Goal: Task Accomplishment & Management: Manage account settings

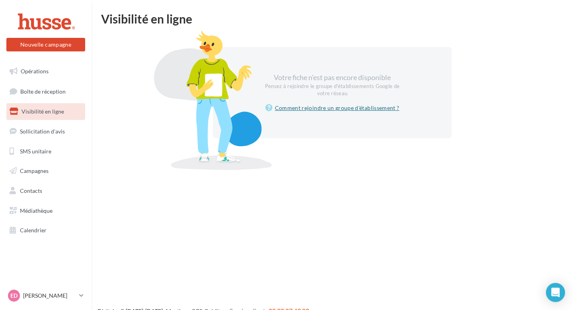
click at [338, 107] on link "Comment rejoindre un groupe d'établissement ?" at bounding box center [332, 108] width 134 height 10
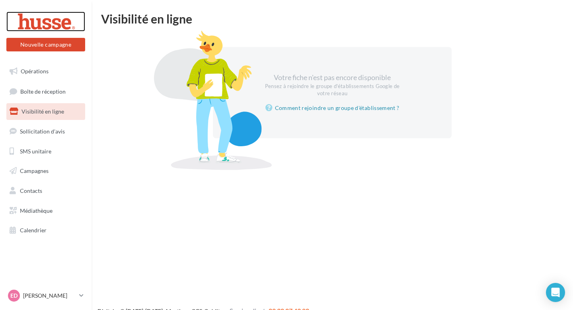
click at [40, 22] on div at bounding box center [46, 22] width 64 height 20
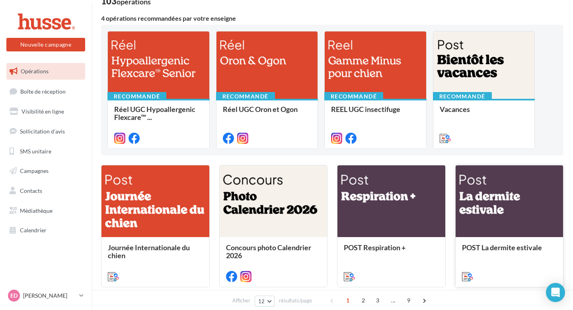
scroll to position [64, 0]
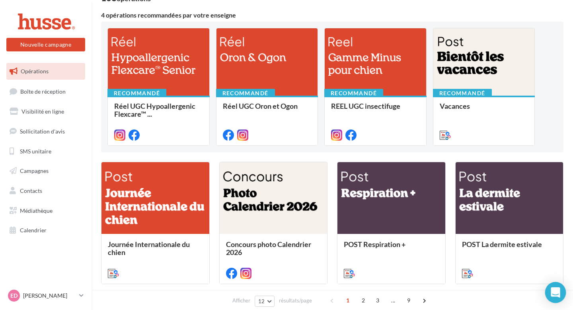
click at [552, 291] on icon "Open Intercom Messenger" at bounding box center [555, 292] width 9 height 10
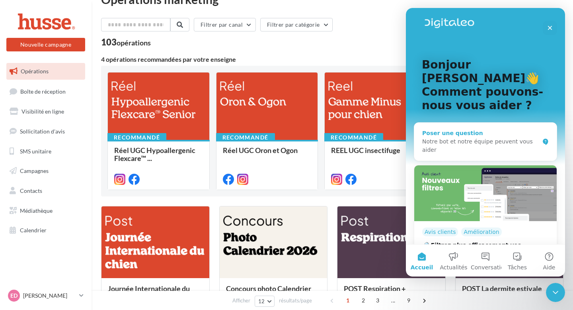
scroll to position [6, 0]
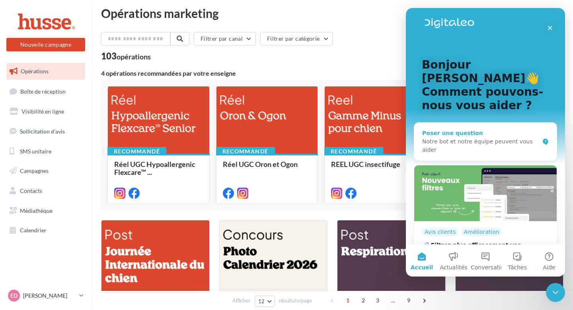
click at [451, 129] on div "Poser une question" at bounding box center [480, 133] width 117 height 8
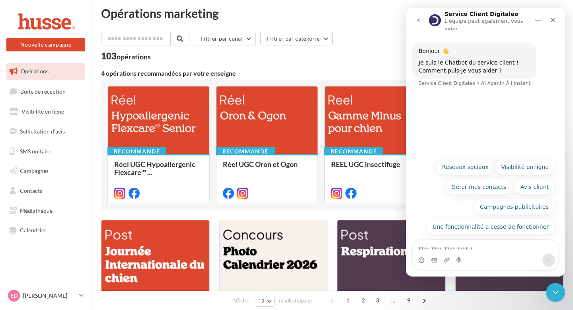
click at [470, 250] on textarea "Posez une question..." at bounding box center [486, 247] width 146 height 14
type textarea "******"
click at [419, 20] on icon "go back" at bounding box center [418, 20] width 2 height 4
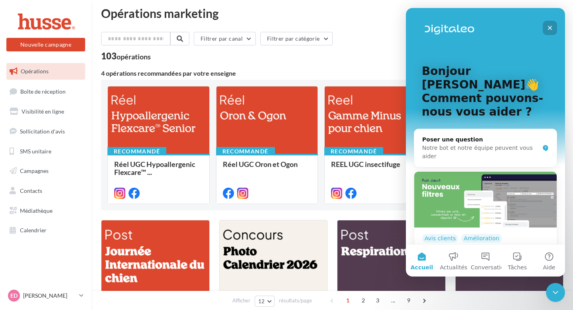
click at [556, 27] on div "Fermer" at bounding box center [550, 28] width 14 height 14
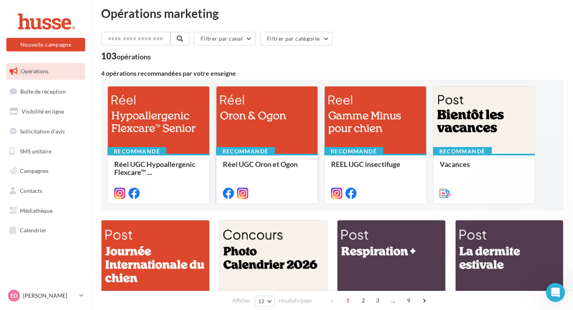
scroll to position [0, 0]
click at [66, 290] on div "ED Emeline DONNET ermeline.d" at bounding box center [42, 295] width 68 height 12
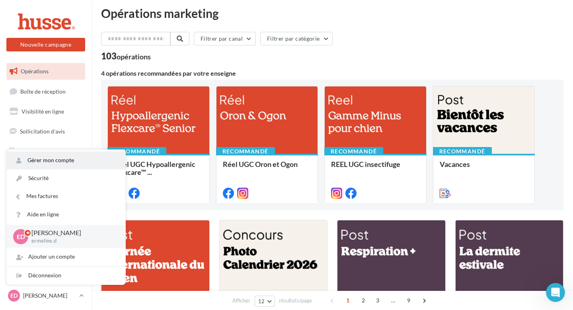
click at [54, 155] on link "Gérer mon compte" at bounding box center [66, 160] width 119 height 18
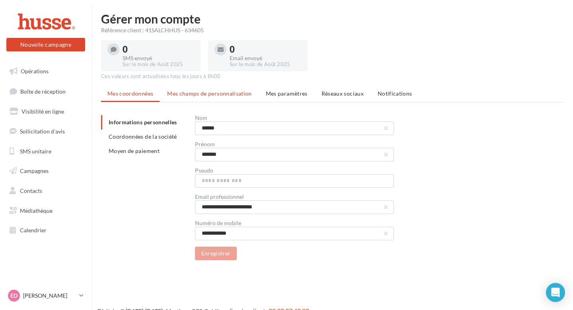
click at [203, 96] on span "Mes champs de personnalisation" at bounding box center [209, 93] width 85 height 7
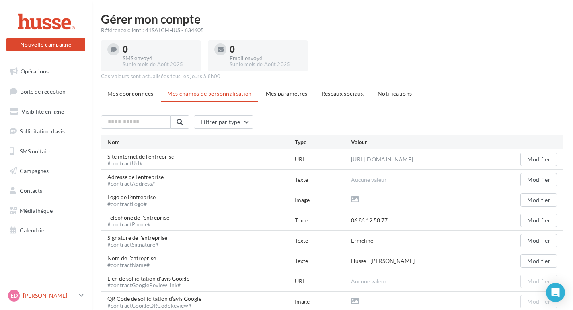
click at [47, 288] on link "ED Emeline DONNET ermeline.d" at bounding box center [45, 295] width 79 height 15
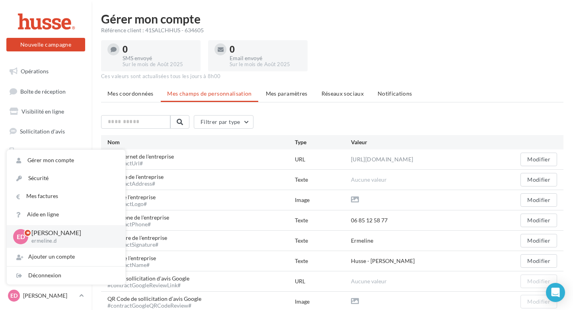
click at [50, 235] on p "[PERSON_NAME]" at bounding box center [71, 232] width 81 height 9
click at [45, 162] on link "Gérer mon compte" at bounding box center [66, 160] width 119 height 18
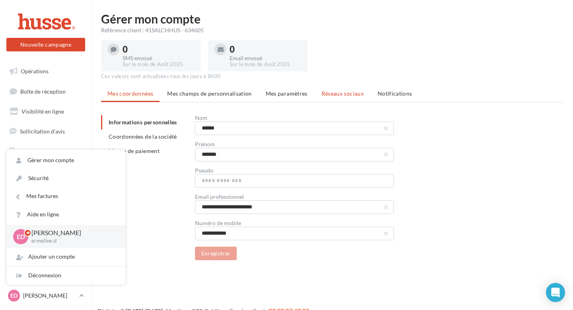
click at [332, 96] on span "Réseaux sociaux" at bounding box center [343, 93] width 42 height 7
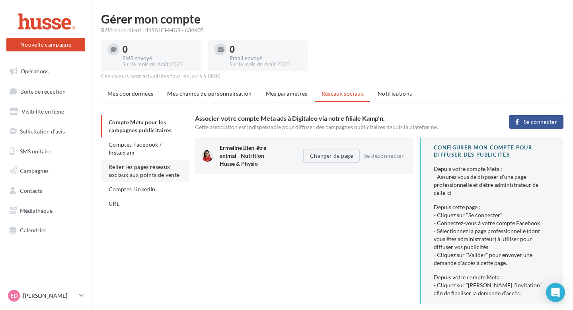
click at [122, 175] on span "Relier les pages réseaux sociaux aux points de vente" at bounding box center [144, 170] width 71 height 15
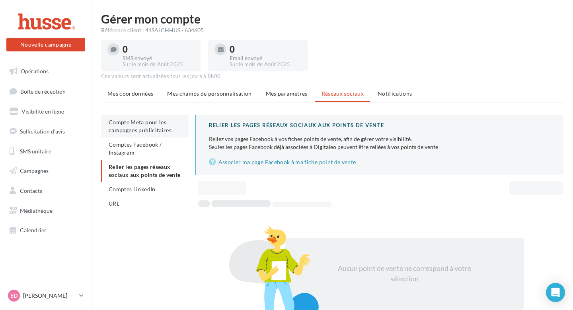
click at [132, 133] on span "Compte Meta pour les campagnes publicitaires" at bounding box center [140, 126] width 63 height 15
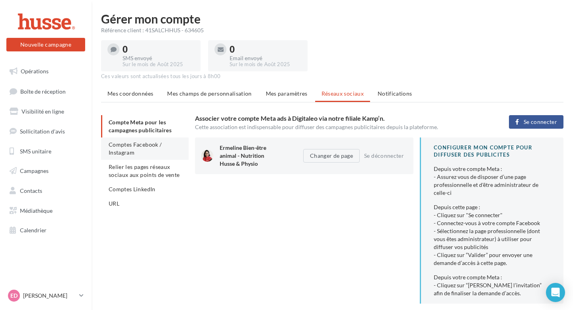
click at [130, 150] on span "Comptes Facebook / Instagram" at bounding box center [135, 148] width 53 height 15
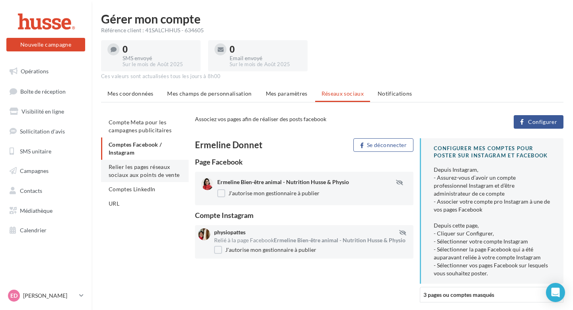
click at [127, 180] on li "Relier les pages réseaux sociaux aux points de vente" at bounding box center [145, 171] width 88 height 22
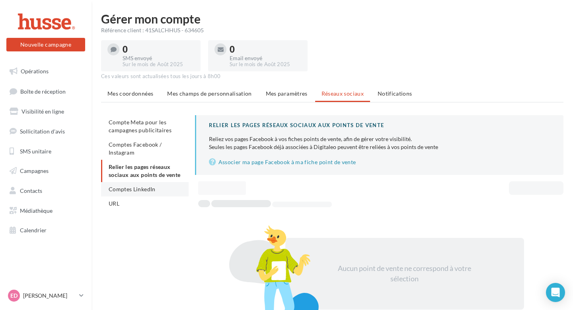
click at [127, 191] on span "Comptes LinkedIn" at bounding box center [132, 188] width 47 height 7
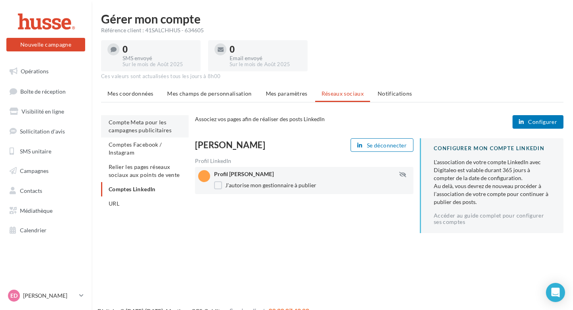
click at [131, 131] on span "Compte Meta pour les campagnes publicitaires" at bounding box center [140, 126] width 63 height 15
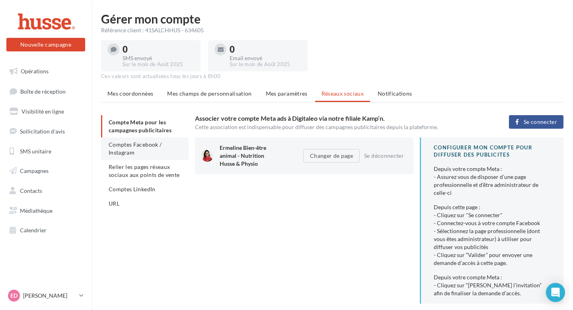
click at [130, 141] on span "Comptes Facebook / Instagram" at bounding box center [135, 148] width 53 height 15
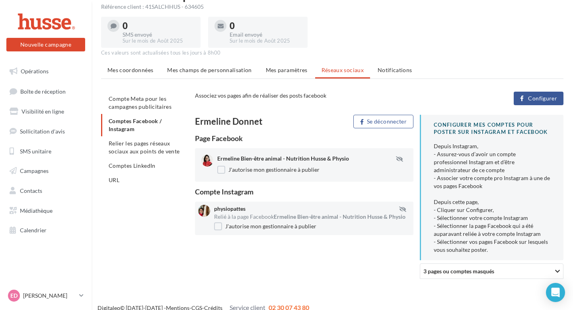
scroll to position [25, 0]
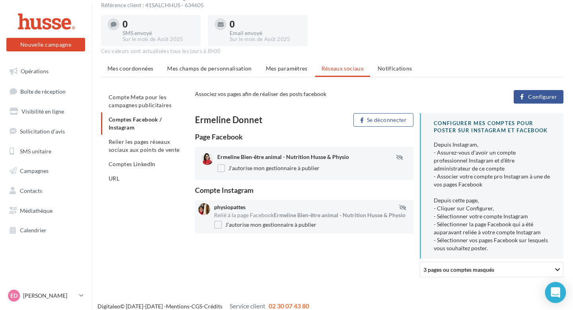
click at [556, 287] on icon "Open Intercom Messenger" at bounding box center [555, 292] width 9 height 10
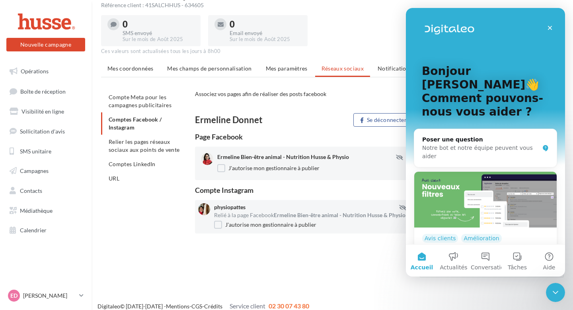
scroll to position [0, 0]
click at [461, 144] on div "Notre bot et notre équipe peuvent vous aider" at bounding box center [480, 152] width 117 height 17
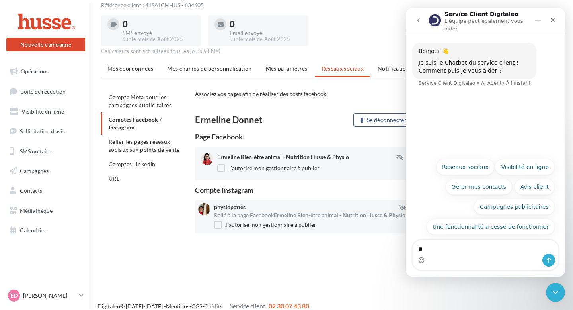
type textarea "*"
type textarea "**********"
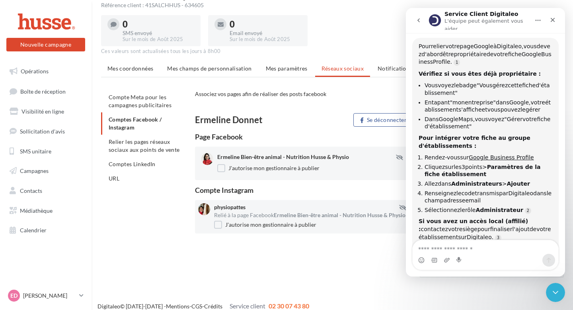
scroll to position [71, 0]
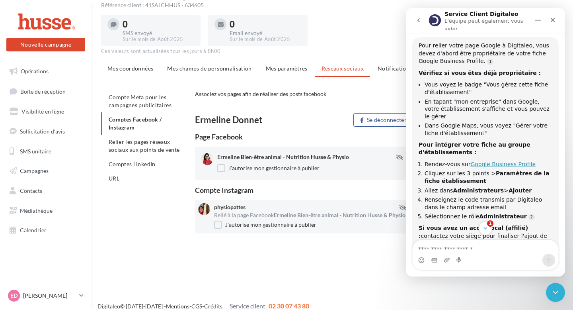
click at [495, 161] on link "Google Business Profile" at bounding box center [503, 164] width 65 height 6
